Goal: Task Accomplishment & Management: Complete application form

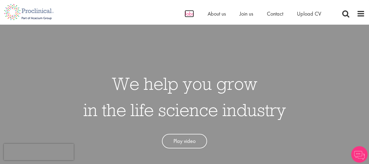
click at [191, 15] on span "Jobs" at bounding box center [189, 13] width 9 height 7
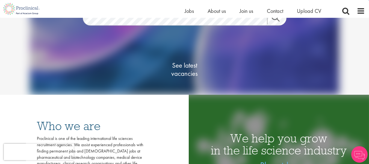
scroll to position [61, 0]
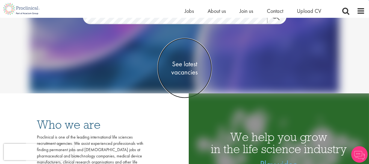
click at [183, 73] on span "See latest vacancies" at bounding box center [184, 68] width 55 height 16
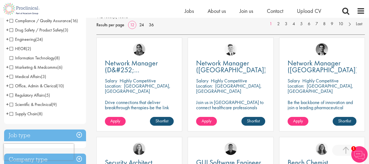
scroll to position [85, 0]
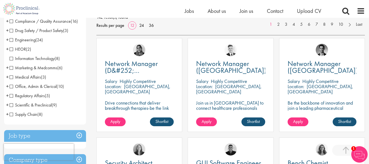
click at [11, 103] on span "Scientific & Preclinical" at bounding box center [31, 105] width 42 height 6
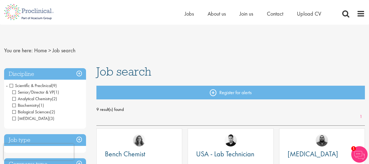
click at [10, 87] on span "Scientific & Preclinical" at bounding box center [31, 86] width 42 height 6
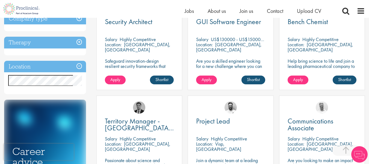
scroll to position [226, 0]
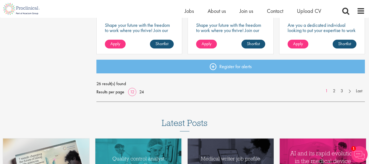
scroll to position [461, 0]
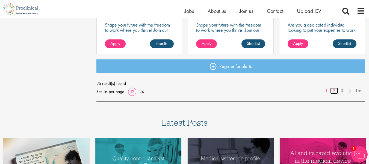
click at [336, 90] on link "2" at bounding box center [334, 90] width 8 height 6
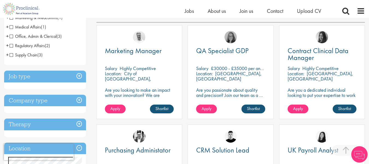
scroll to position [95, 0]
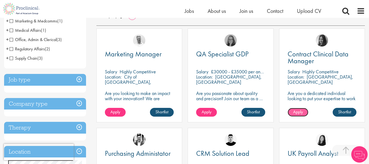
click at [295, 111] on span "Apply" at bounding box center [298, 112] width 10 height 6
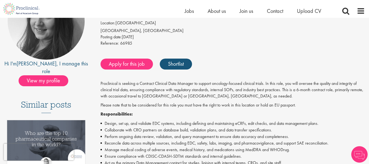
scroll to position [79, 0]
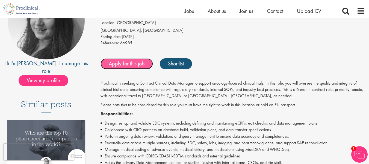
click at [120, 62] on link "Apply for this job" at bounding box center [127, 63] width 52 height 11
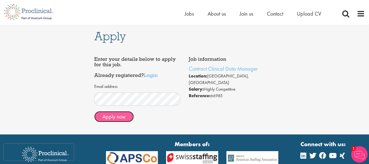
click at [118, 121] on button "Apply now" at bounding box center [114, 116] width 40 height 11
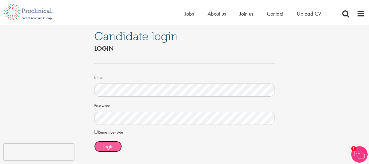
click at [109, 145] on span "Login" at bounding box center [107, 146] width 11 height 7
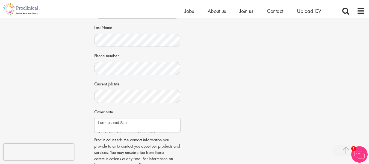
scroll to position [164, 0]
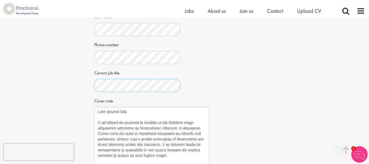
drag, startPoint x: 179, startPoint y: 124, endPoint x: 207, endPoint y: 171, distance: 55.1
click at [207, 163] on html "This website uses cookies. By continuing to use this site, you are giving your …" at bounding box center [184, 78] width 369 height 485
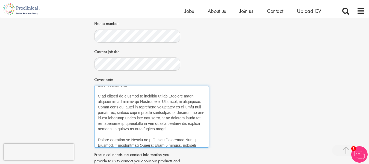
scroll to position [0, 0]
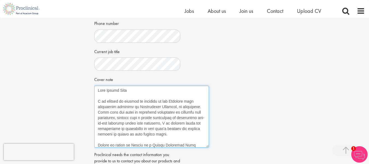
drag, startPoint x: 125, startPoint y: 141, endPoint x: 95, endPoint y: 77, distance: 70.4
click at [95, 77] on div "Choose an existing CV Resume_Komal Patel.pdf Resume_Komal Patel.pdf First Name ." at bounding box center [137, 43] width 86 height 340
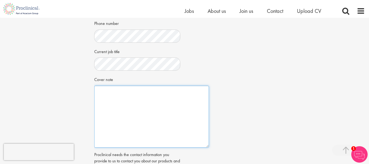
click at [134, 119] on textarea "Cover note" at bounding box center [151, 117] width 115 height 62
paste textarea "Dear Hiring Manager, I am writing to express my interest in the Clinical Data M…"
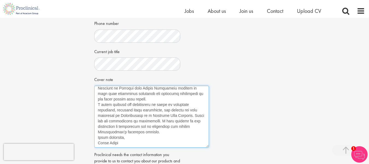
scroll to position [157, 0]
click at [98, 134] on textarea "Cover note" at bounding box center [151, 117] width 115 height 62
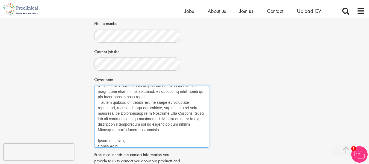
scroll to position [146, 0]
click at [96, 114] on textarea "Cover note" at bounding box center [151, 117] width 115 height 62
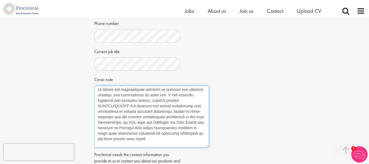
scroll to position [104, 0]
click at [98, 100] on textarea "Cover note" at bounding box center [151, 117] width 115 height 62
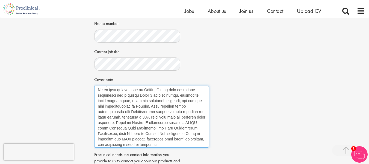
scroll to position [44, 0]
click at [98, 100] on textarea "Cover note" at bounding box center [151, 117] width 115 height 62
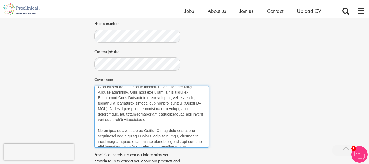
scroll to position [0, 0]
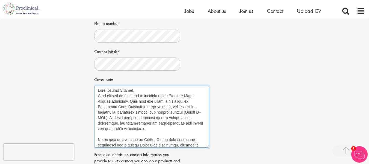
click at [97, 108] on textarea "Cover note" at bounding box center [151, 117] width 115 height 62
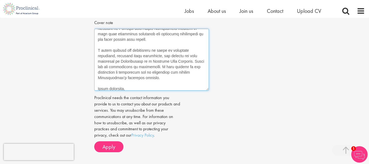
scroll to position [164, 0]
type textarea "Dear Hiring Manager, I am writing to express my interest in the Clinical Data M…"
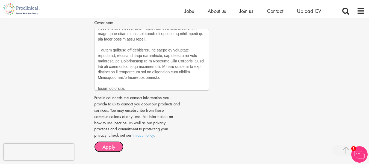
click at [106, 150] on span "Apply" at bounding box center [108, 146] width 13 height 7
